Goal: Task Accomplishment & Management: Manage account settings

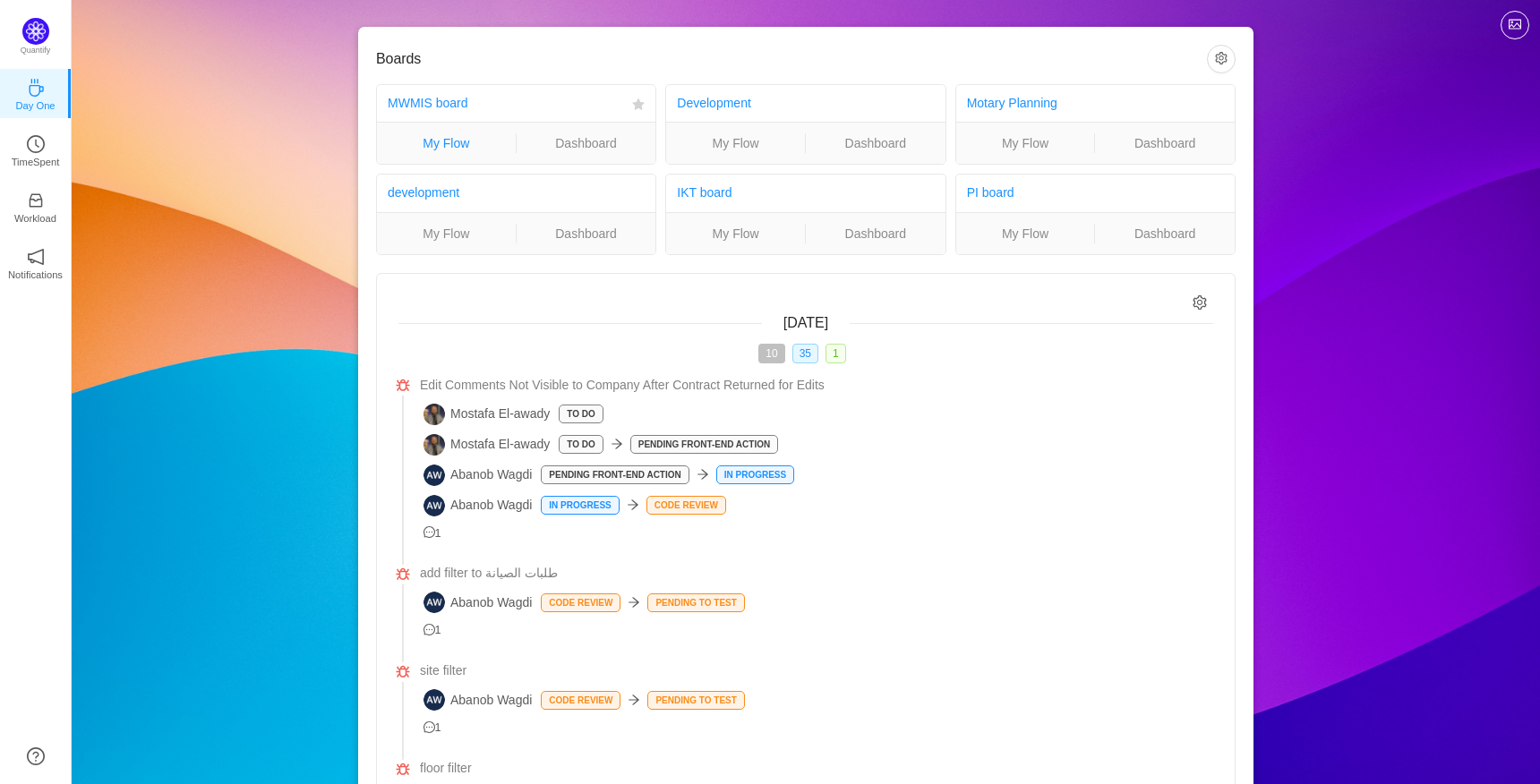
click at [435, 142] on link "My Flow" at bounding box center [446, 144] width 138 height 20
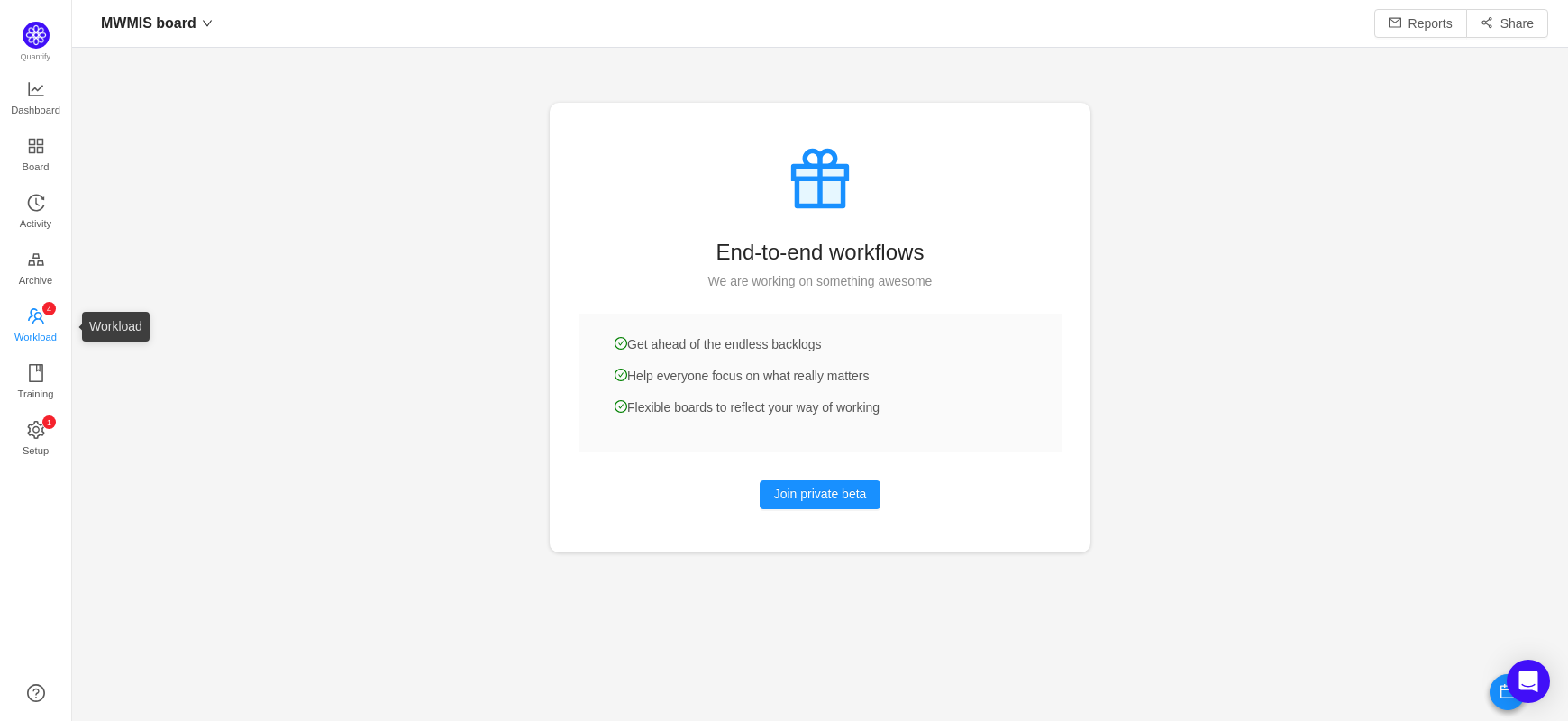
scroll to position [685, 1442]
click at [38, 324] on span "Workload" at bounding box center [35, 338] width 43 height 36
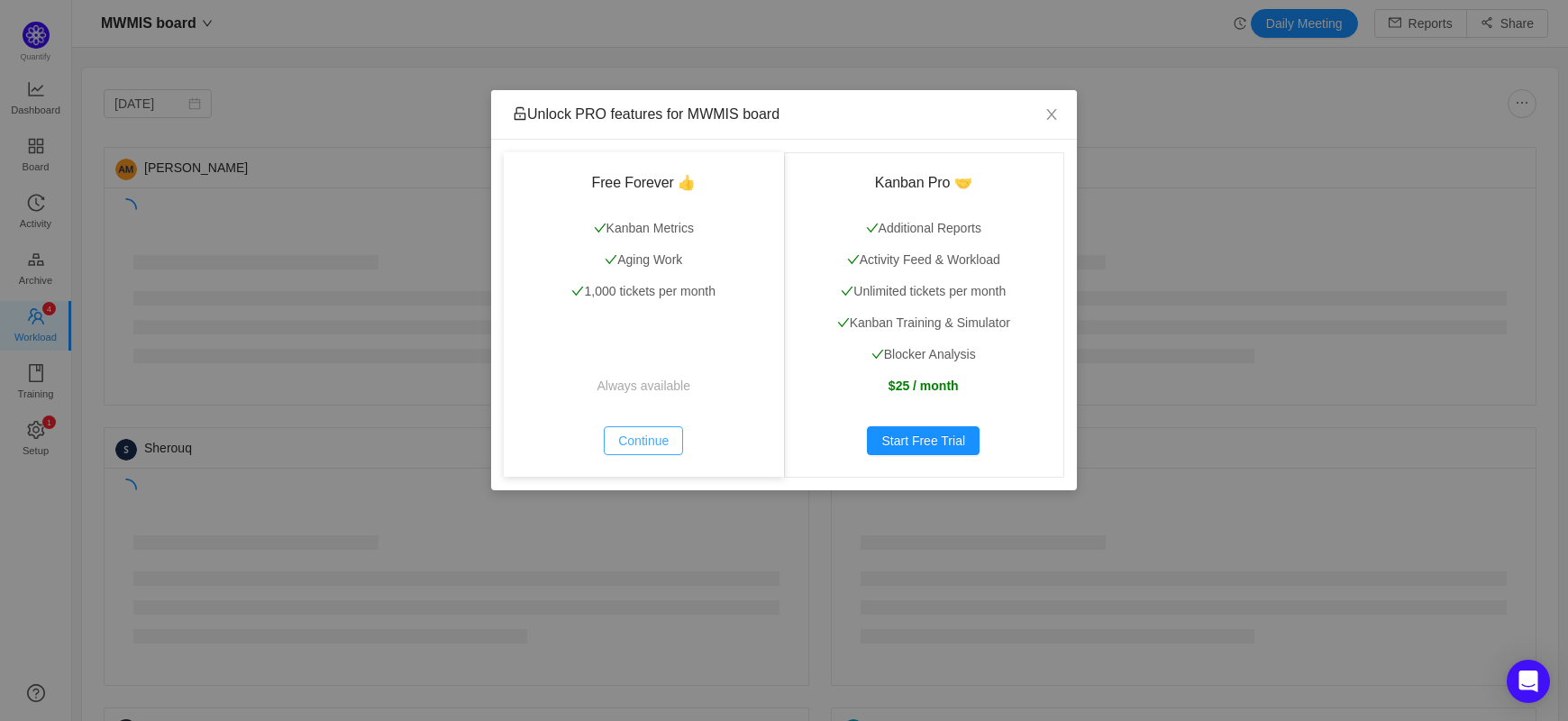
click at [640, 436] on button "Continue" at bounding box center [642, 441] width 79 height 29
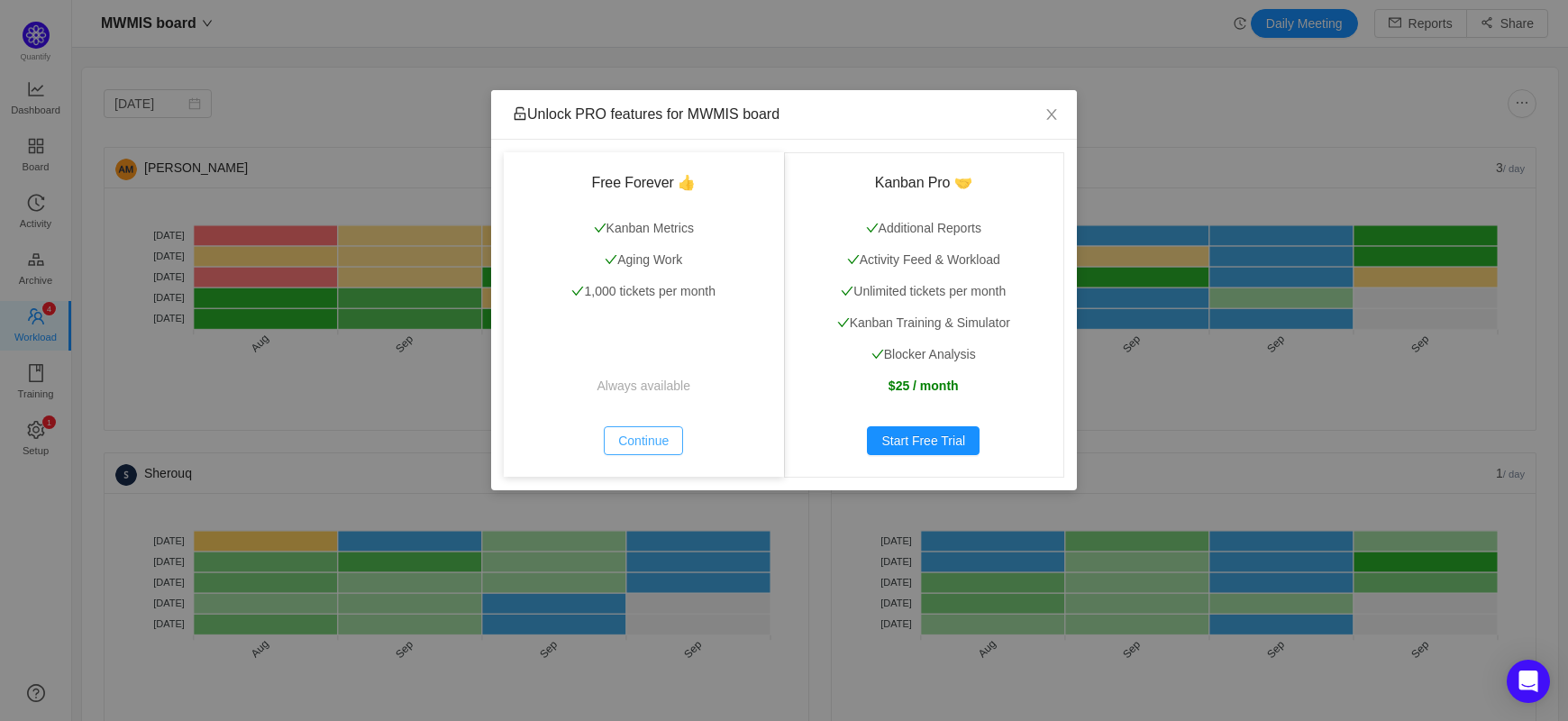
click at [642, 451] on button "Continue" at bounding box center [642, 441] width 79 height 29
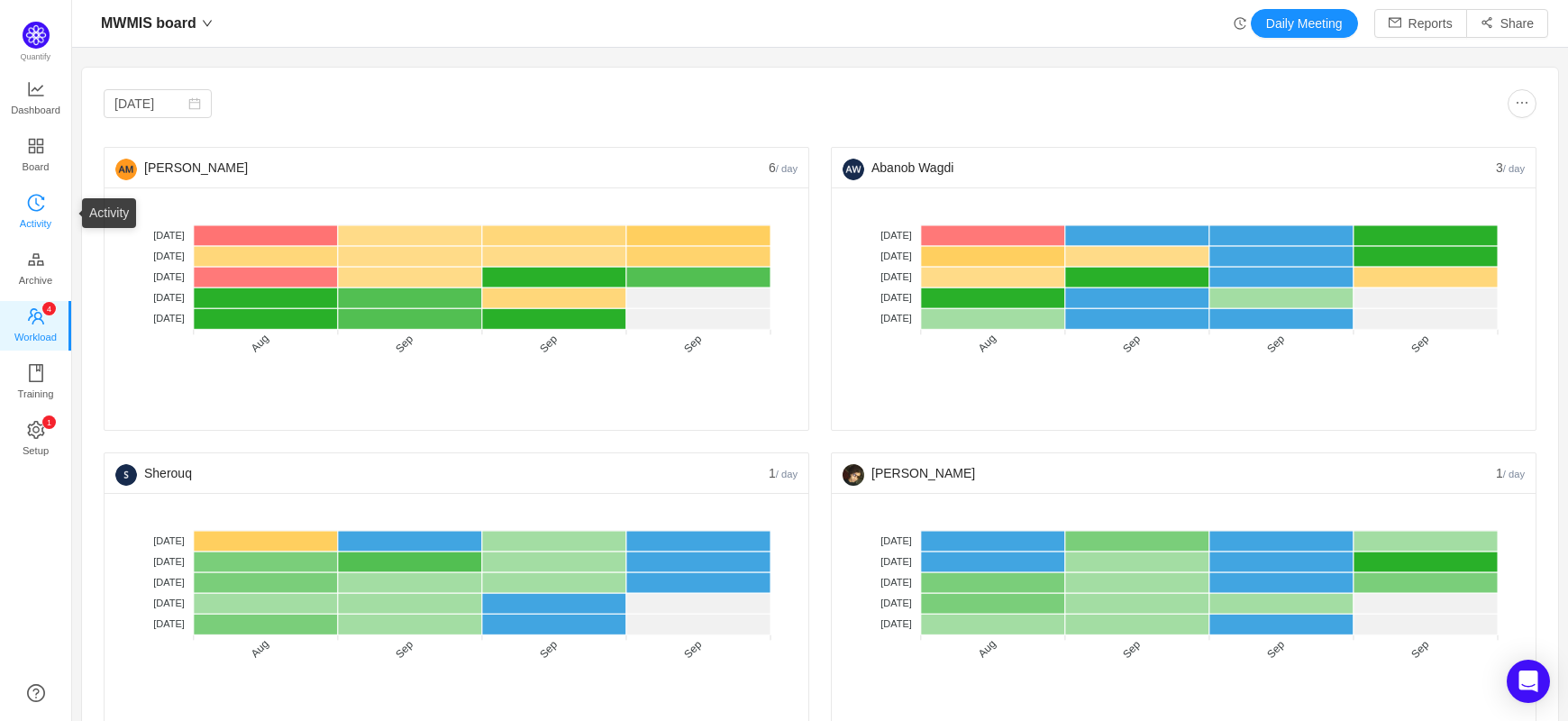
click at [46, 218] on span "Activity" at bounding box center [35, 224] width 32 height 36
